Goal: Information Seeking & Learning: Learn about a topic

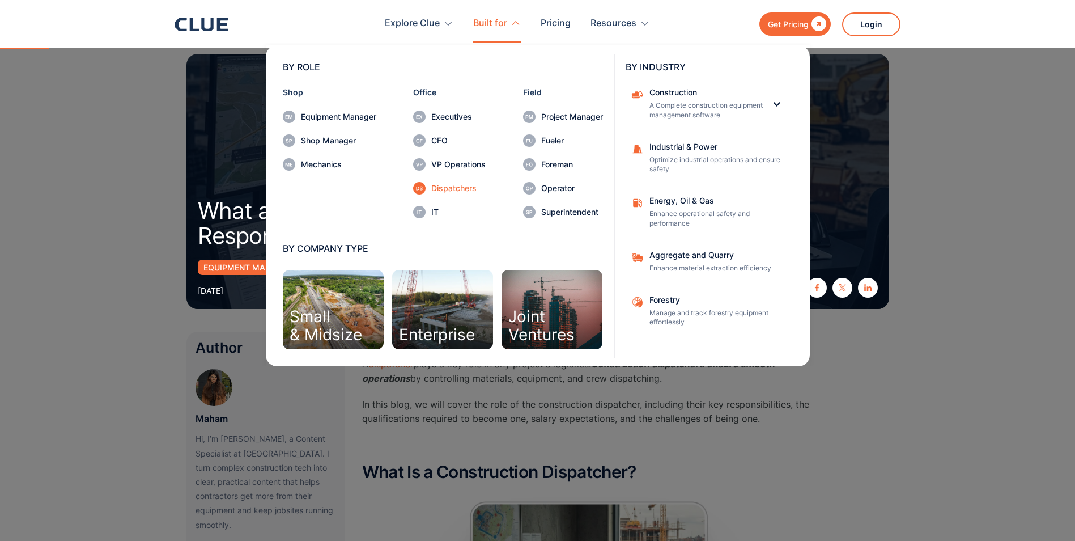
click at [466, 189] on div "Dispatchers" at bounding box center [458, 188] width 54 height 8
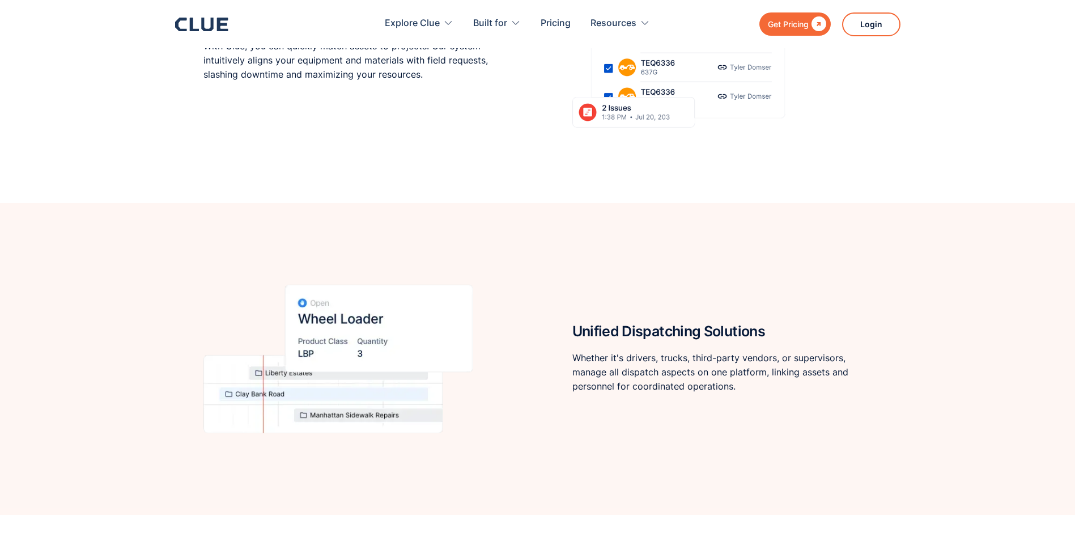
scroll to position [1134, 0]
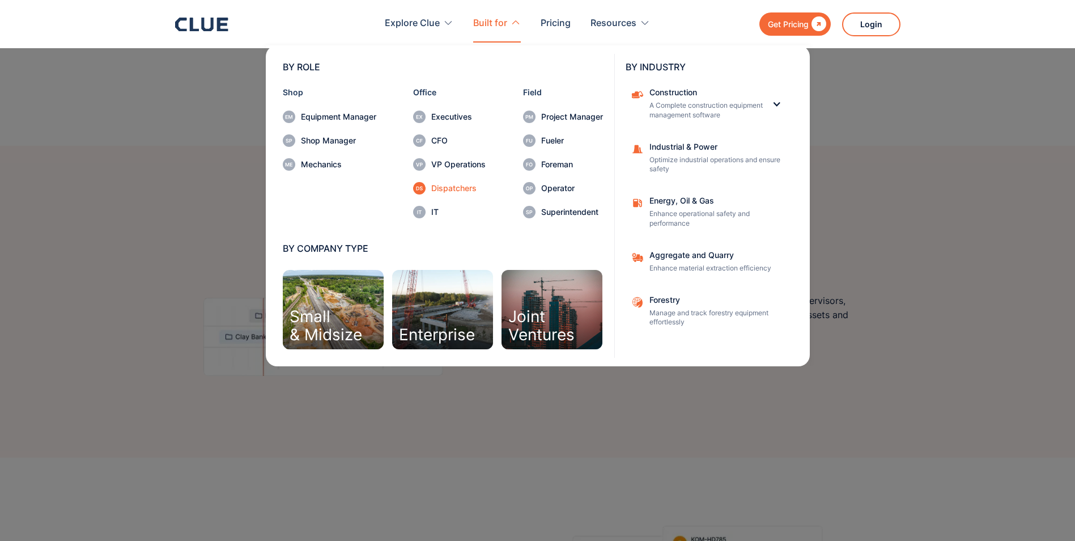
click at [468, 188] on div "Dispatchers" at bounding box center [458, 188] width 54 height 8
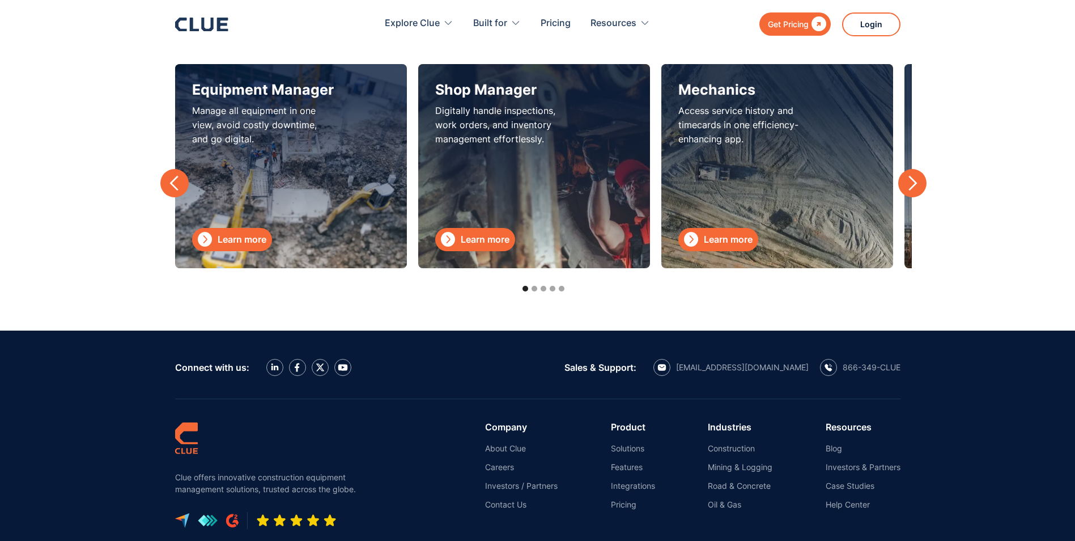
scroll to position [3287, 0]
